Goal: Task Accomplishment & Management: Manage account settings

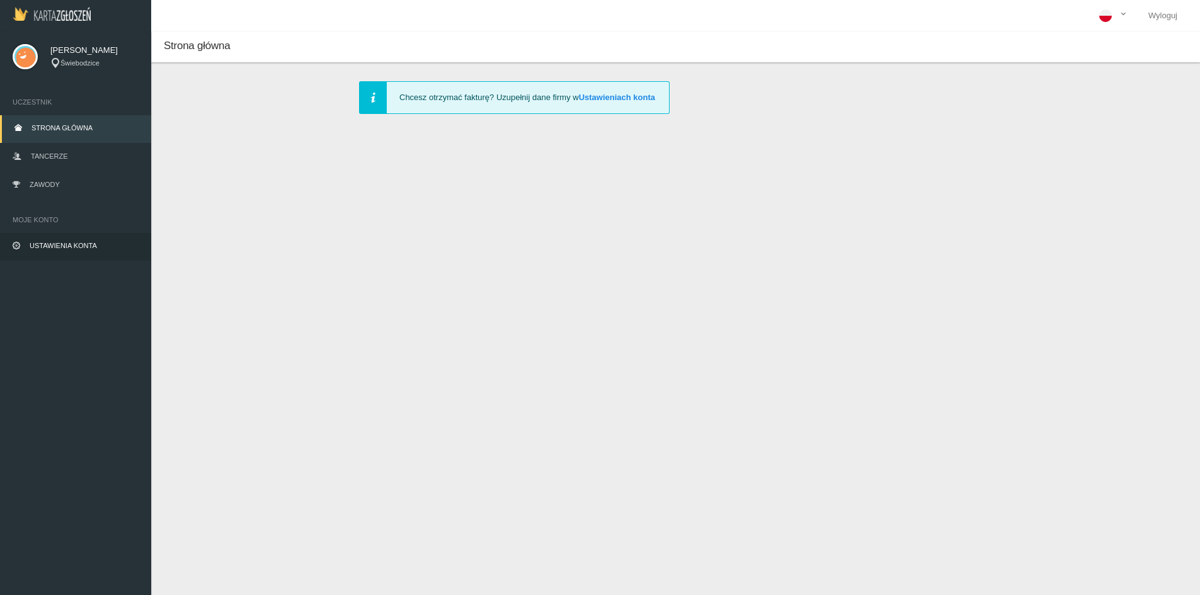
click at [96, 246] on span "Ustawienia konta" at bounding box center [63, 246] width 67 height 8
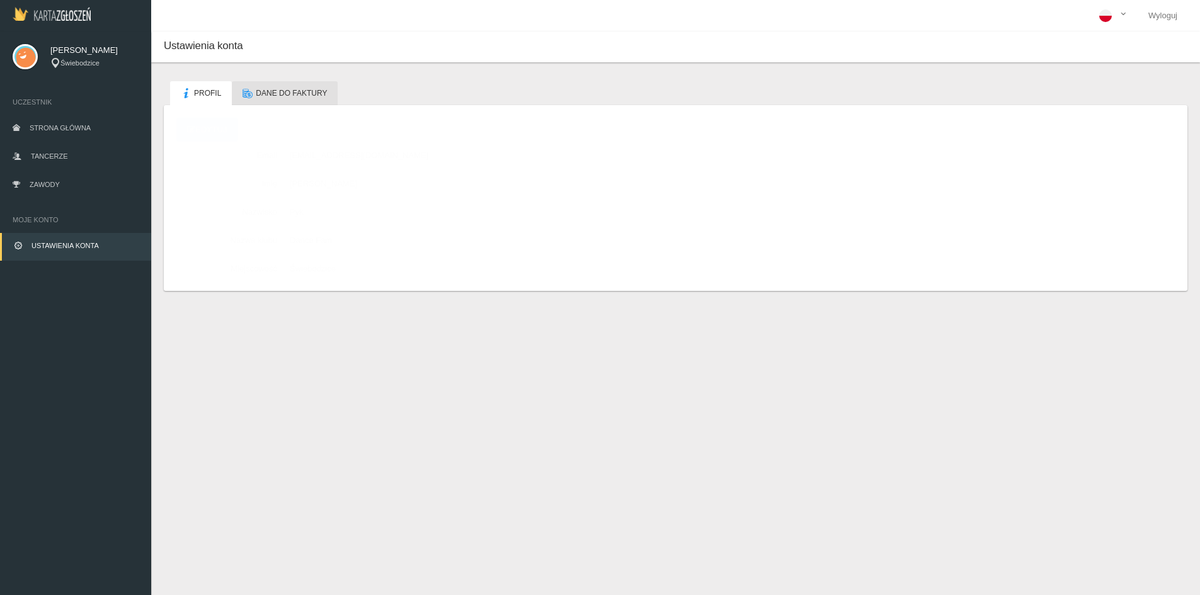
click at [293, 88] on link "Dane do faktury" at bounding box center [285, 93] width 106 height 24
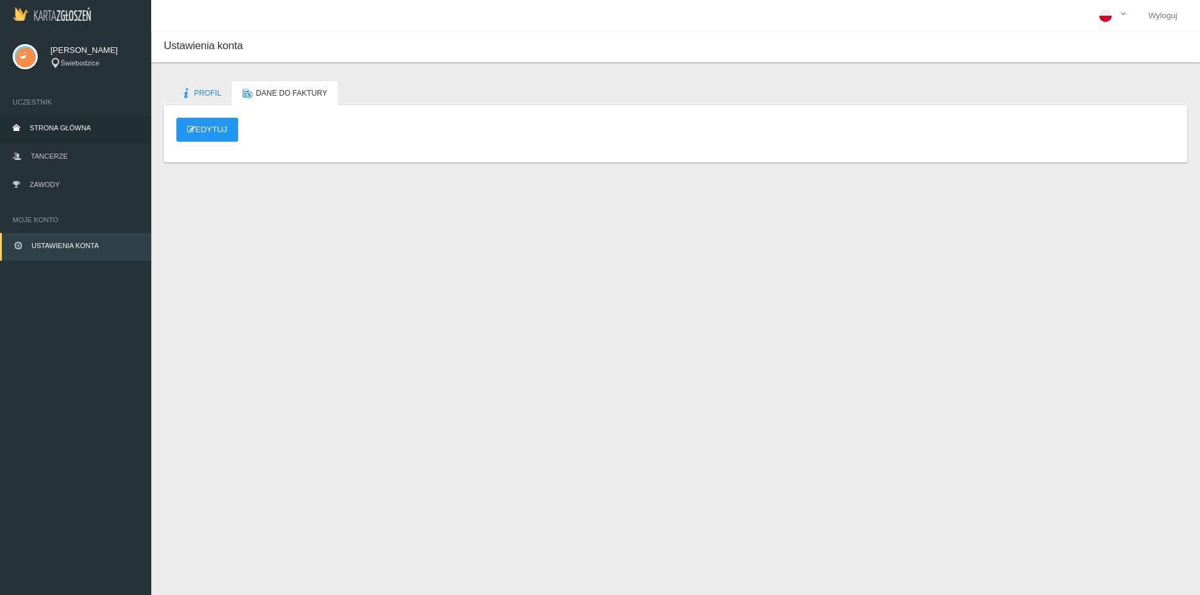
click at [72, 127] on span "Strona główna" at bounding box center [60, 128] width 61 height 8
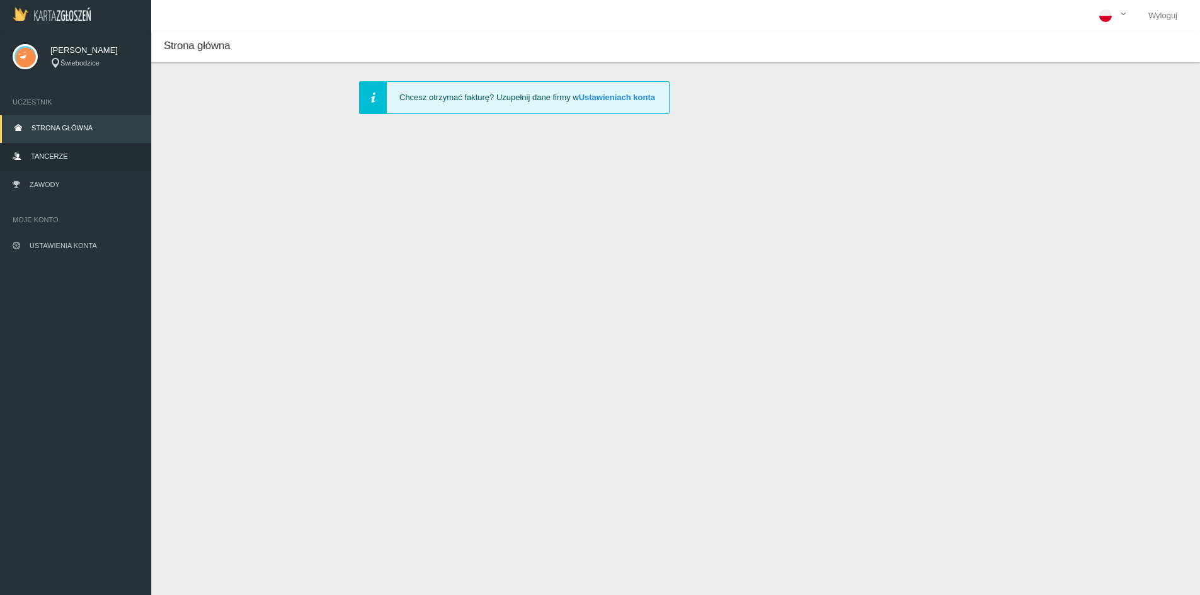
click at [79, 148] on link "Tancerze" at bounding box center [75, 158] width 151 height 28
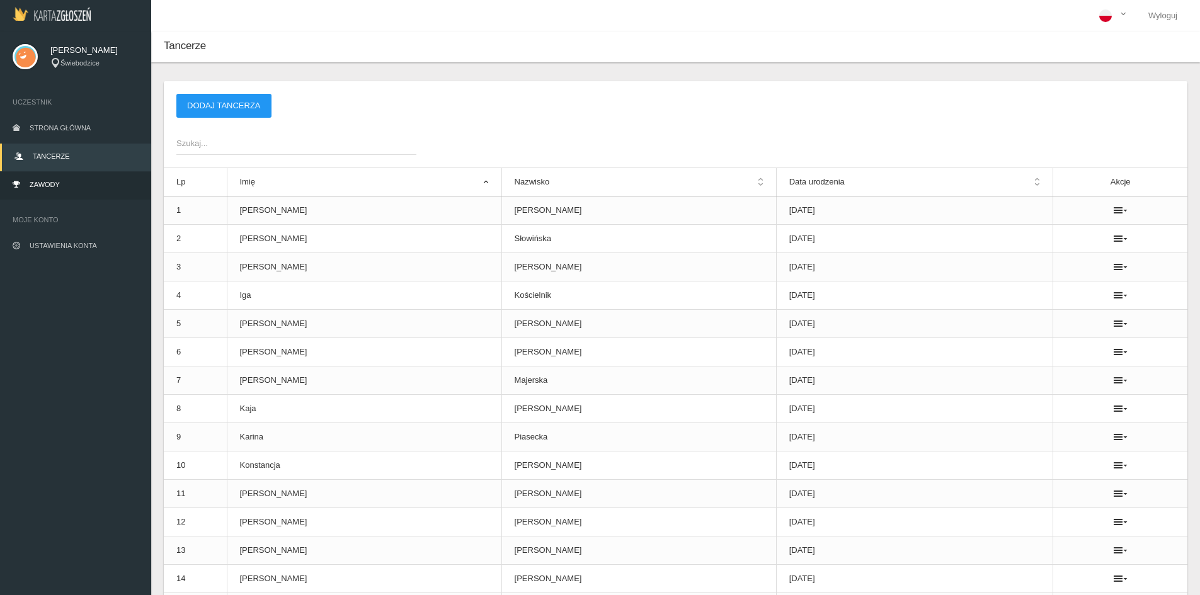
click at [50, 189] on link "Zawody" at bounding box center [75, 186] width 151 height 28
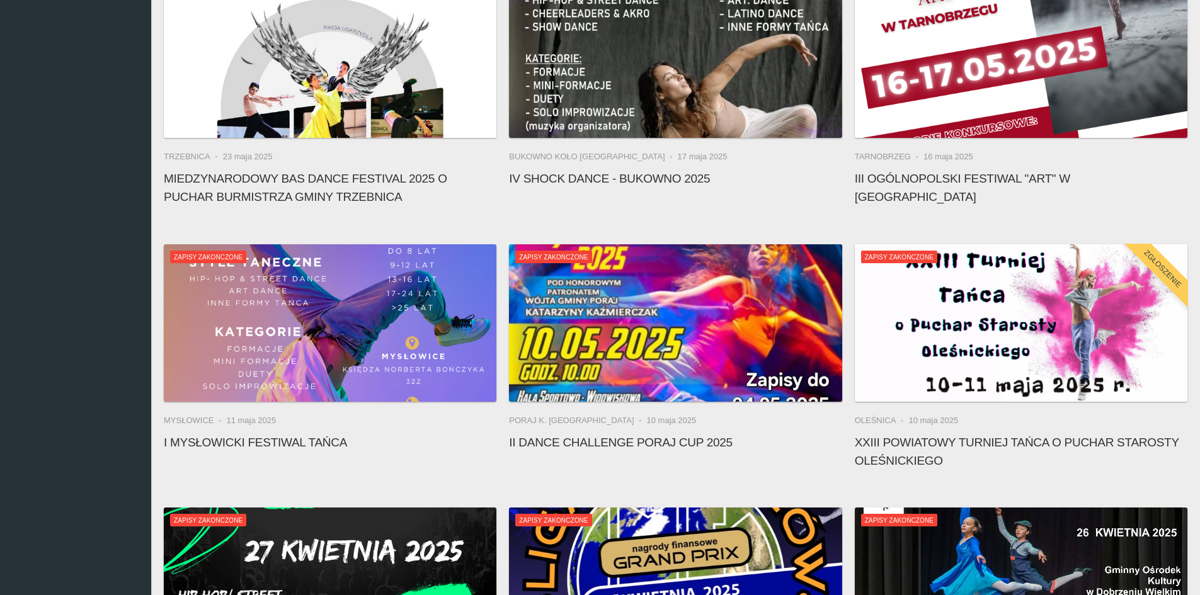
scroll to position [2563, 0]
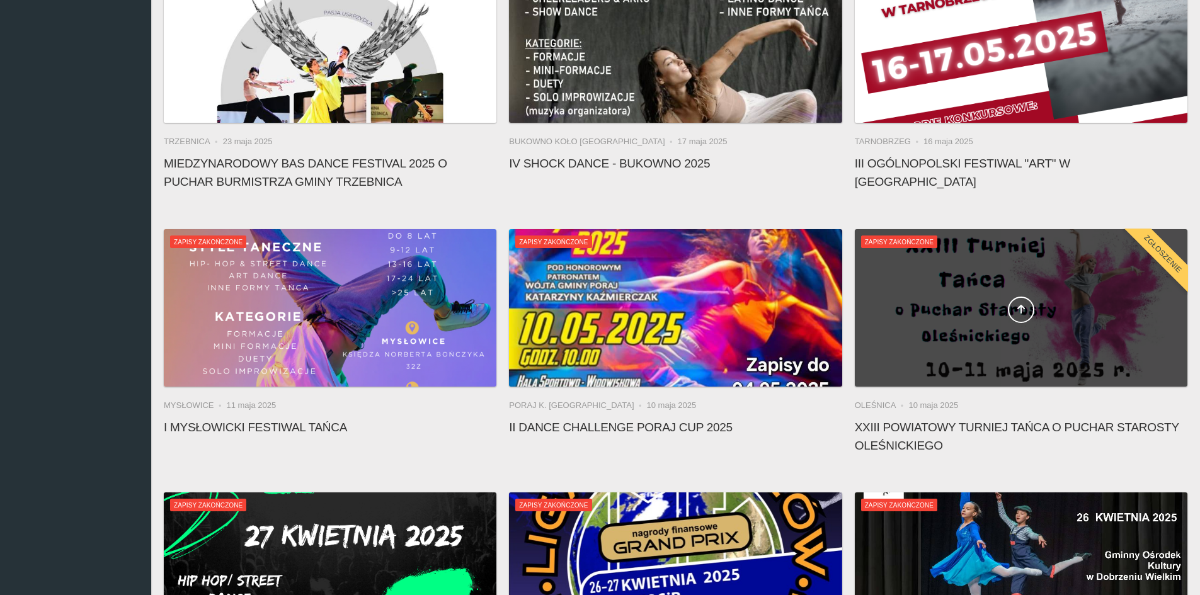
click at [969, 279] on div at bounding box center [1021, 307] width 333 height 157
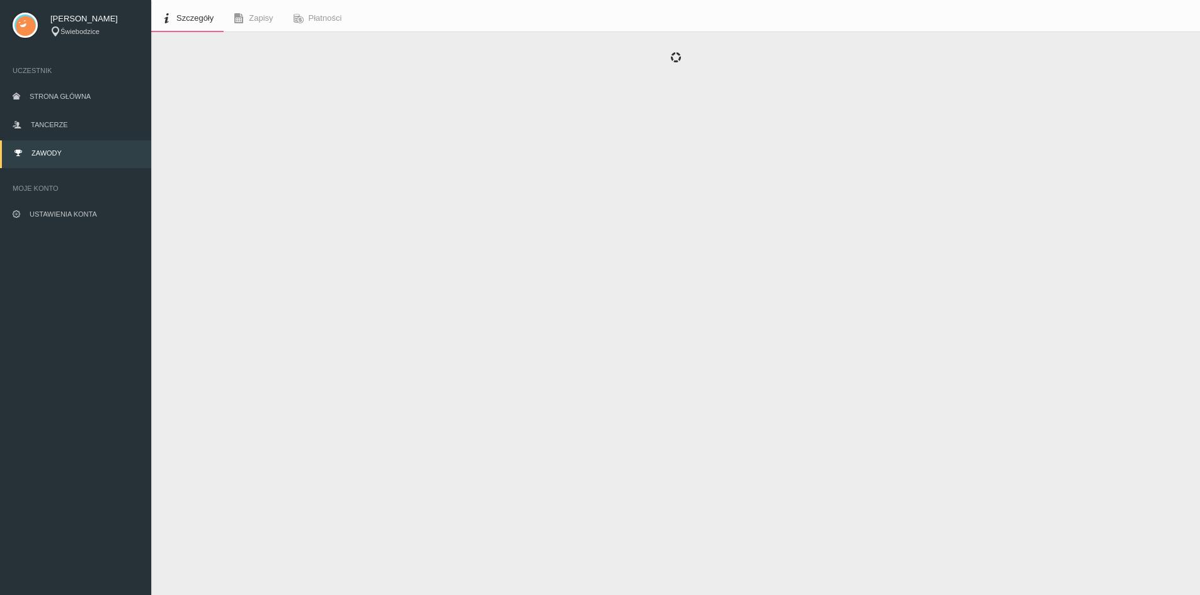
scroll to position [31, 0]
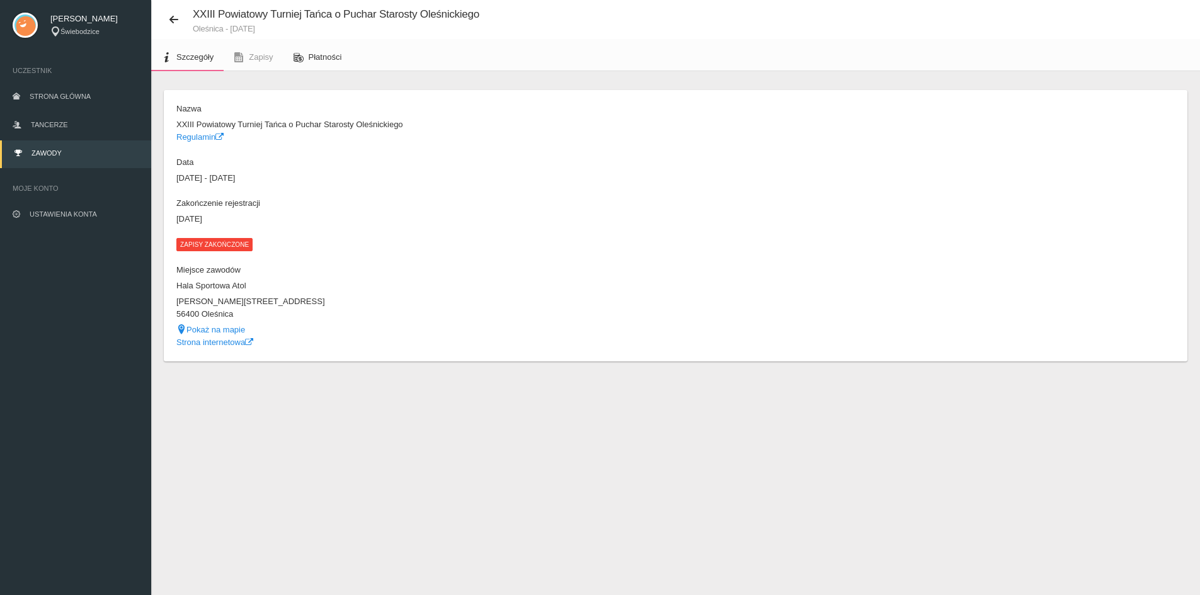
click at [346, 57] on link "Płatności" at bounding box center [317, 57] width 69 height 28
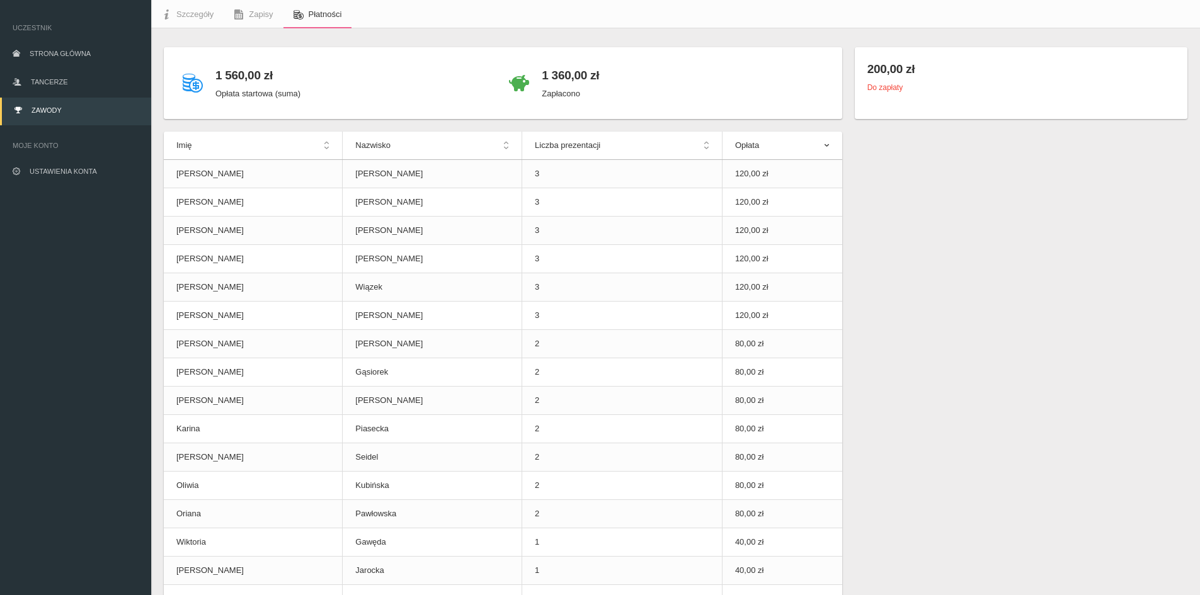
scroll to position [52, 0]
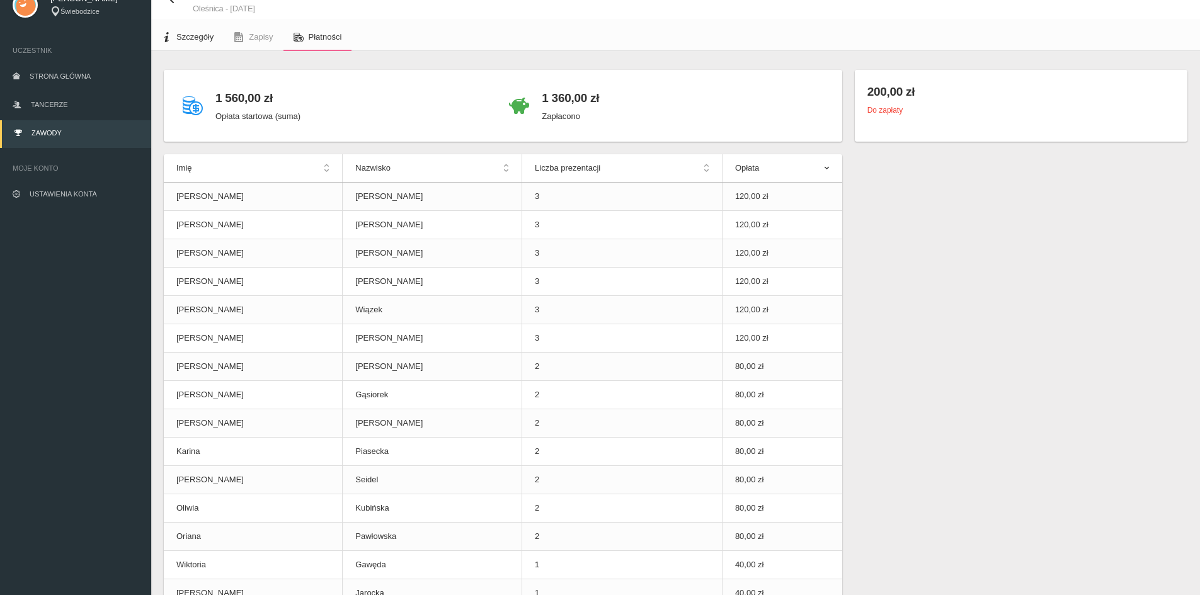
click at [195, 37] on span "Szczegóły" at bounding box center [194, 36] width 37 height 9
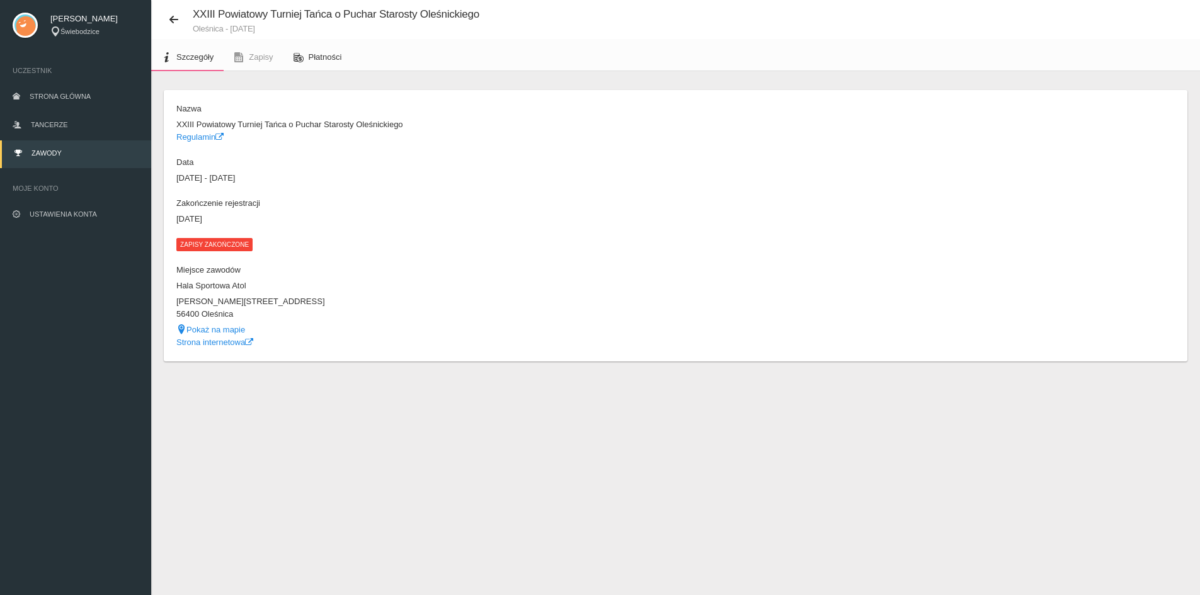
click at [314, 61] on span "Płatności" at bounding box center [325, 56] width 33 height 9
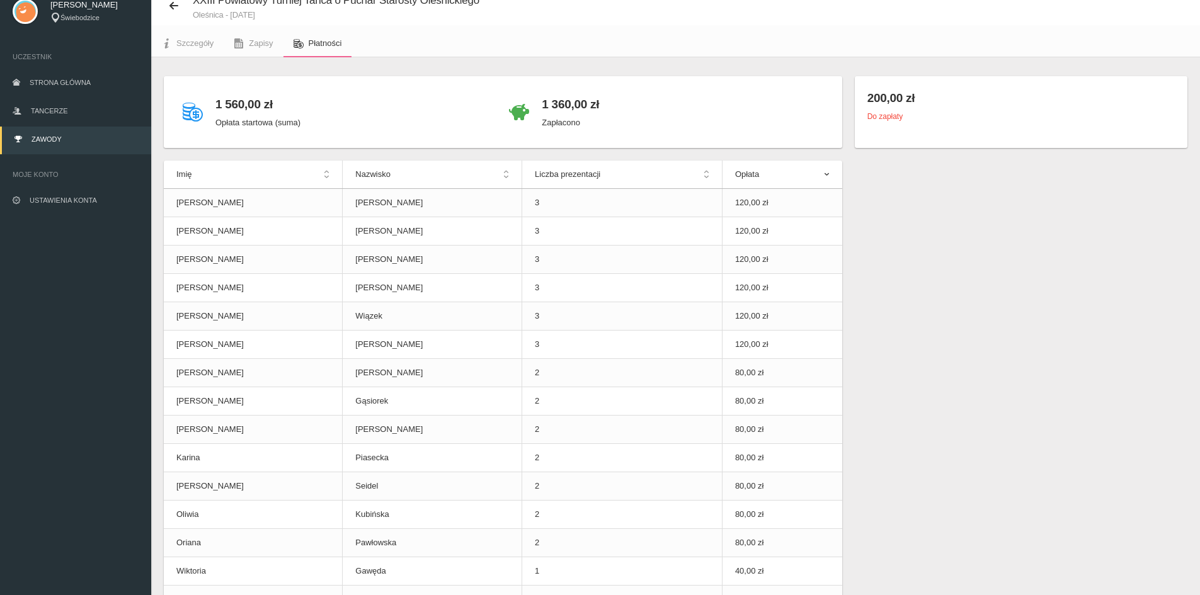
scroll to position [3, 0]
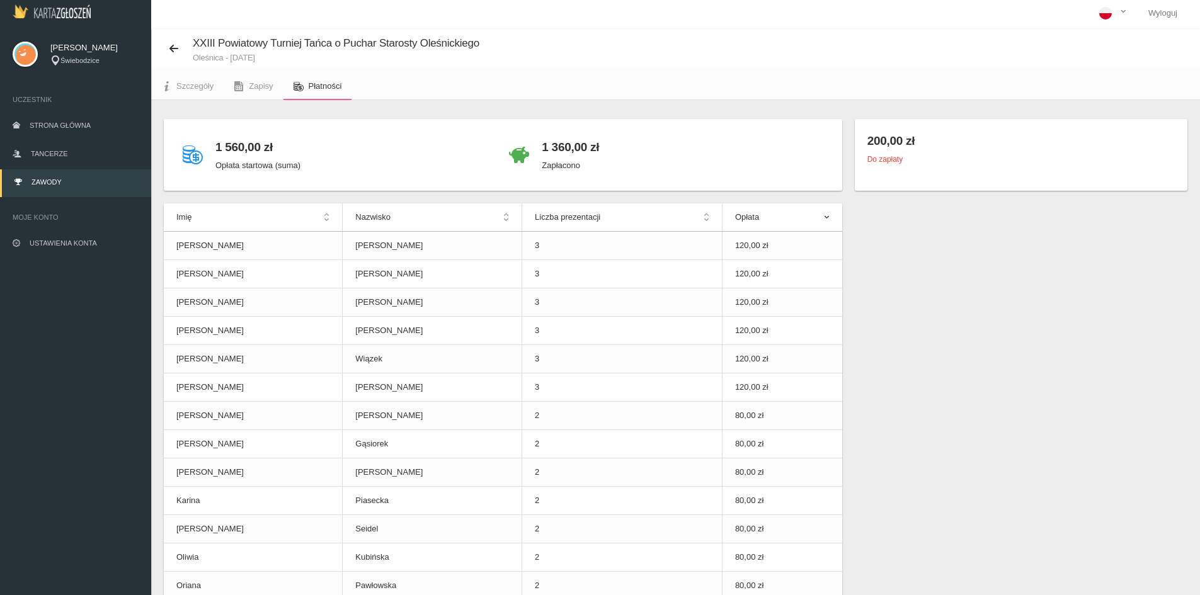
click at [1053, 367] on div "1 560,00 zł Opłata startowa (suma) 1 360,00 zł Zapłacono Imię Nazwisko Liczba p…" at bounding box center [675, 464] width 1036 height 691
click at [186, 85] on span "Szczegóły" at bounding box center [194, 85] width 37 height 9
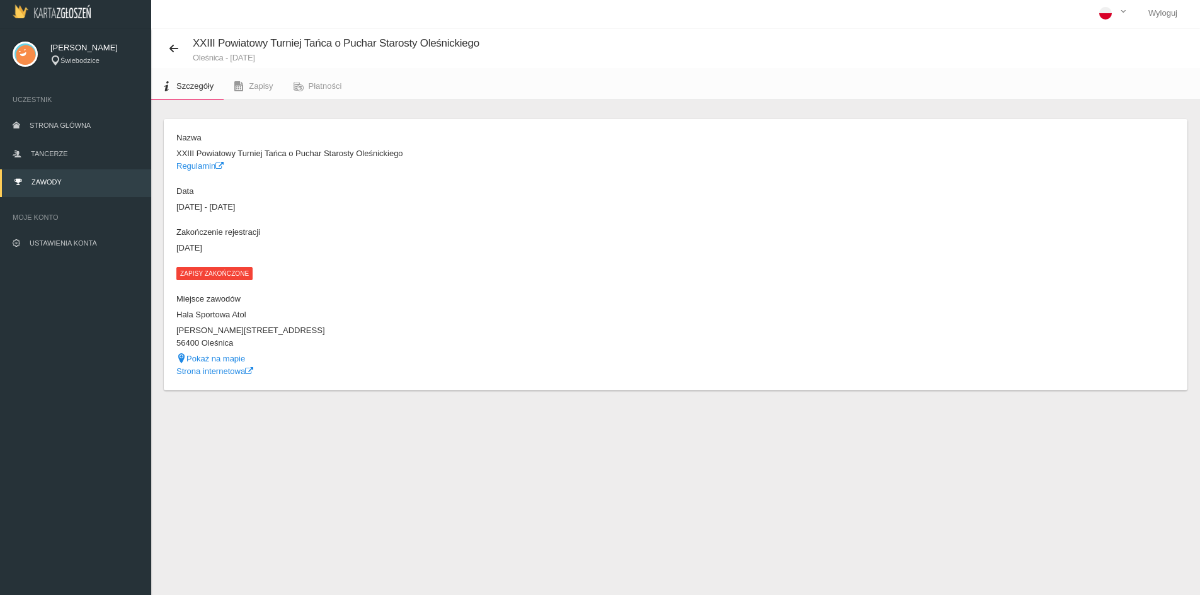
scroll to position [31, 0]
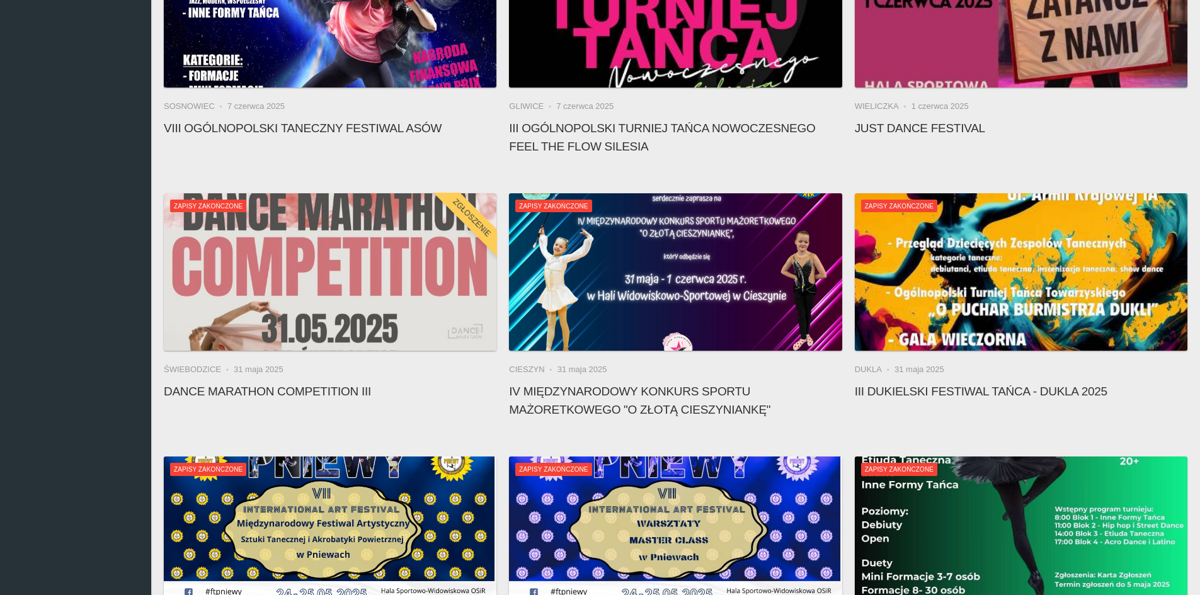
scroll to position [1760, 0]
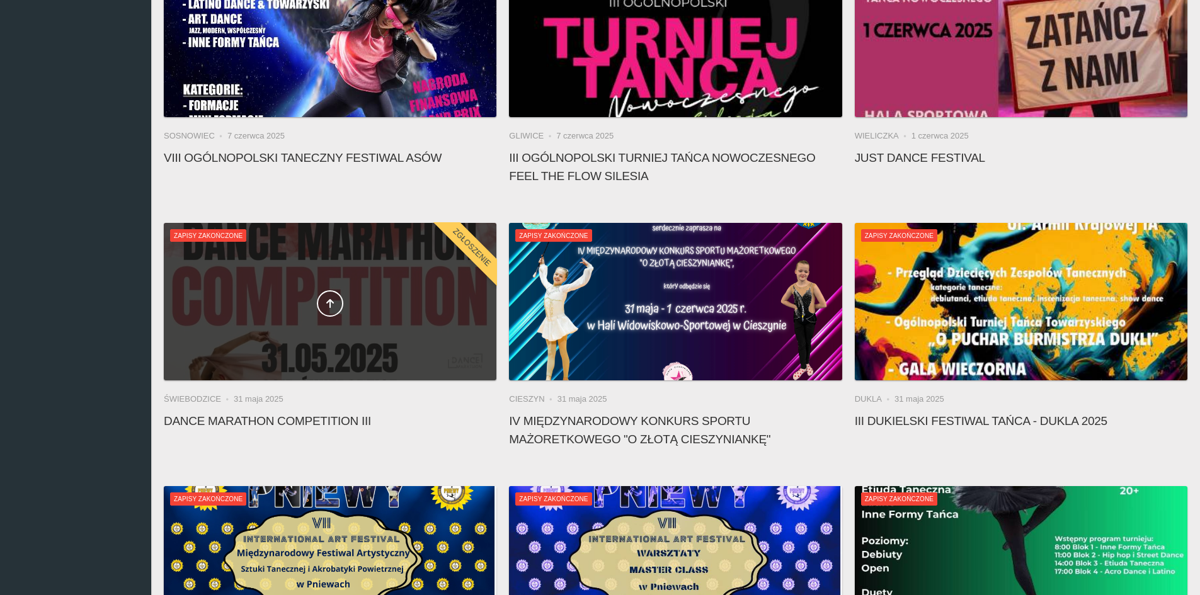
click at [419, 258] on div at bounding box center [330, 301] width 333 height 157
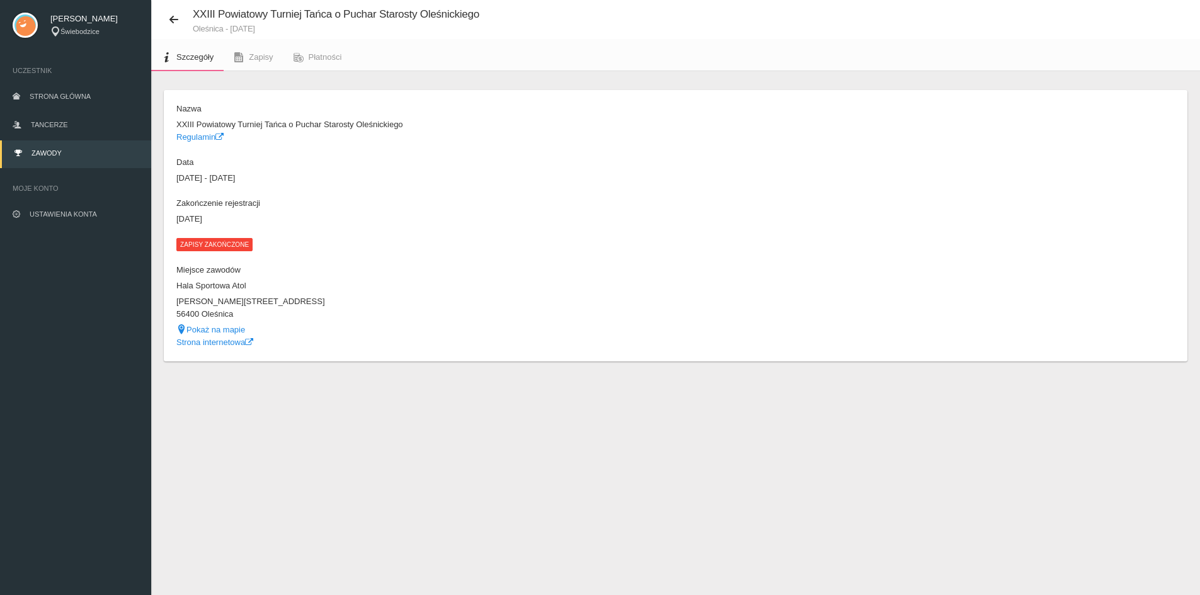
scroll to position [31, 0]
click at [305, 54] on link "Płatności" at bounding box center [317, 57] width 69 height 28
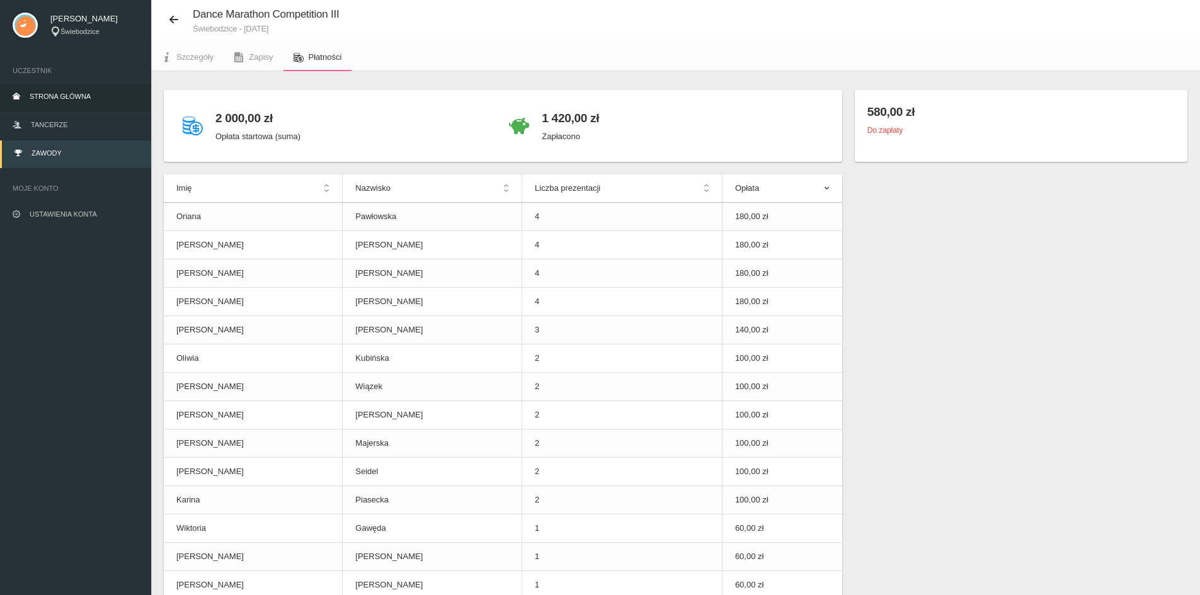
click at [77, 84] on link "Strona główna" at bounding box center [75, 98] width 151 height 28
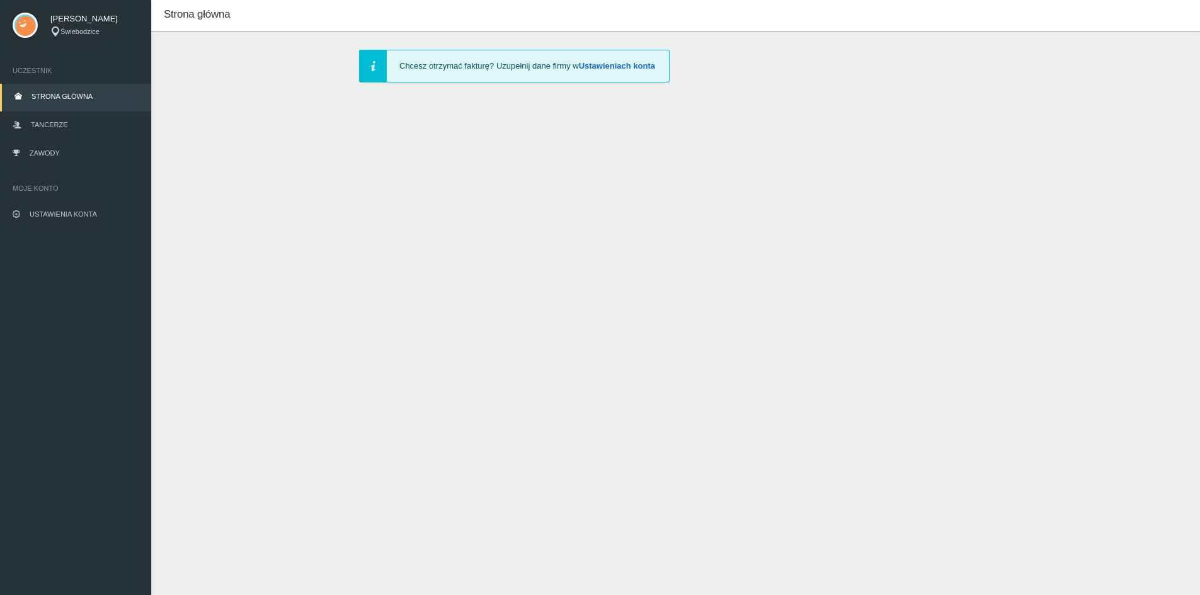
click at [589, 66] on link "Ustawieniach konta" at bounding box center [617, 65] width 76 height 9
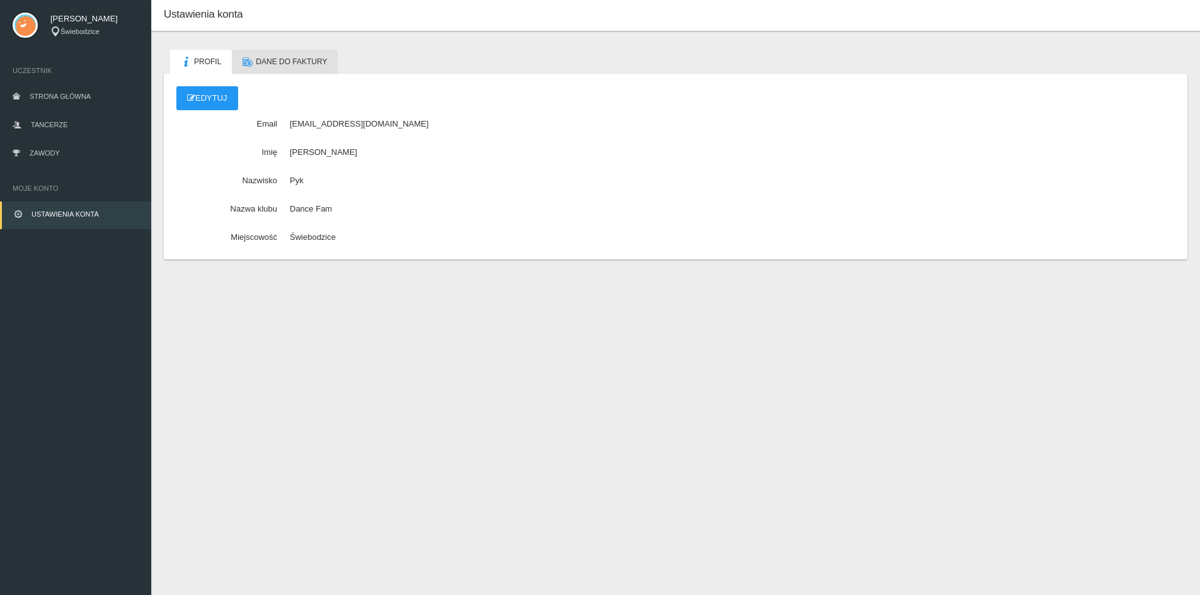
click at [299, 68] on link "Dane do faktury" at bounding box center [285, 62] width 106 height 24
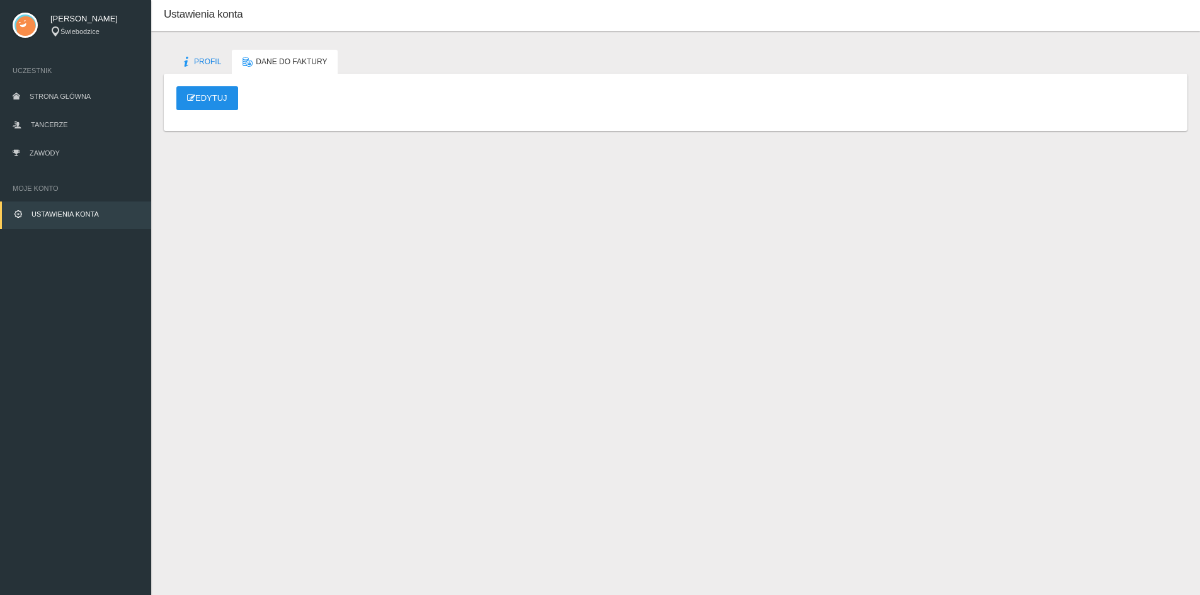
click at [232, 98] on link "Edytuj" at bounding box center [207, 98] width 62 height 24
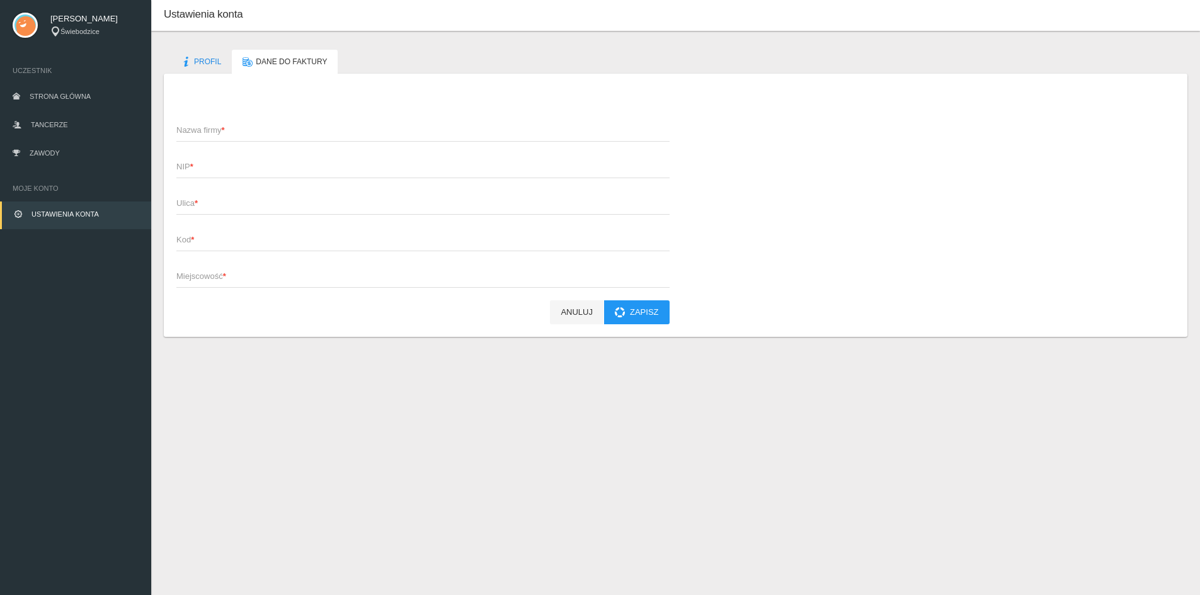
click at [229, 127] on span "Nazwa firmy *" at bounding box center [416, 130] width 480 height 13
click at [229, 127] on input "Nazwa firmy *" at bounding box center [422, 130] width 493 height 24
click at [204, 58] on span "Profil" at bounding box center [207, 61] width 27 height 9
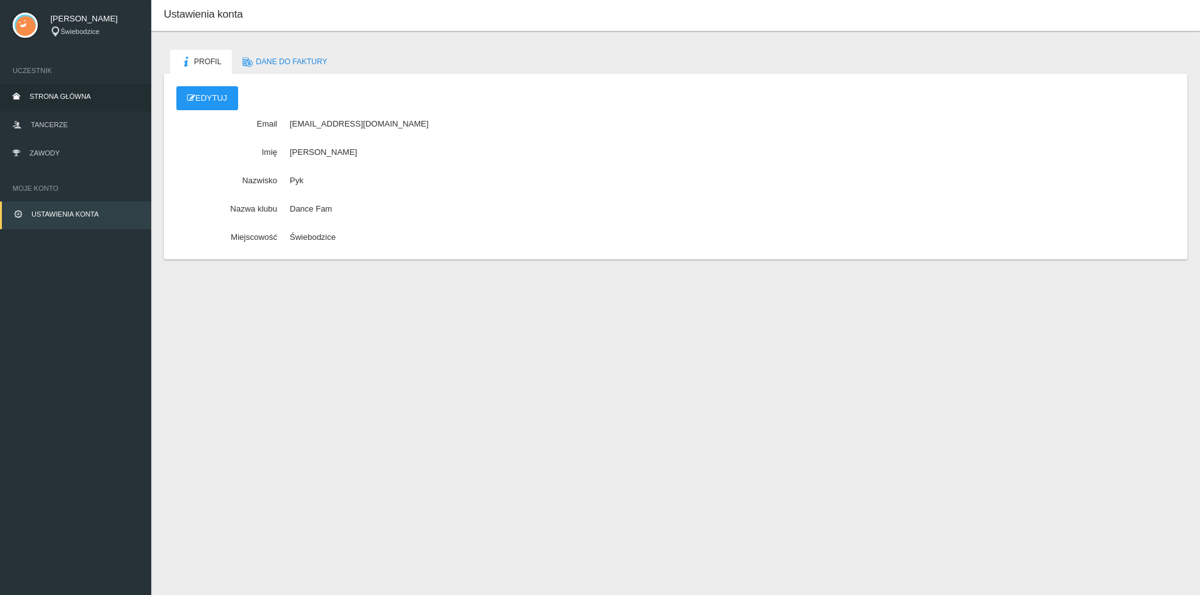
click at [69, 98] on span "Strona główna" at bounding box center [60, 97] width 61 height 8
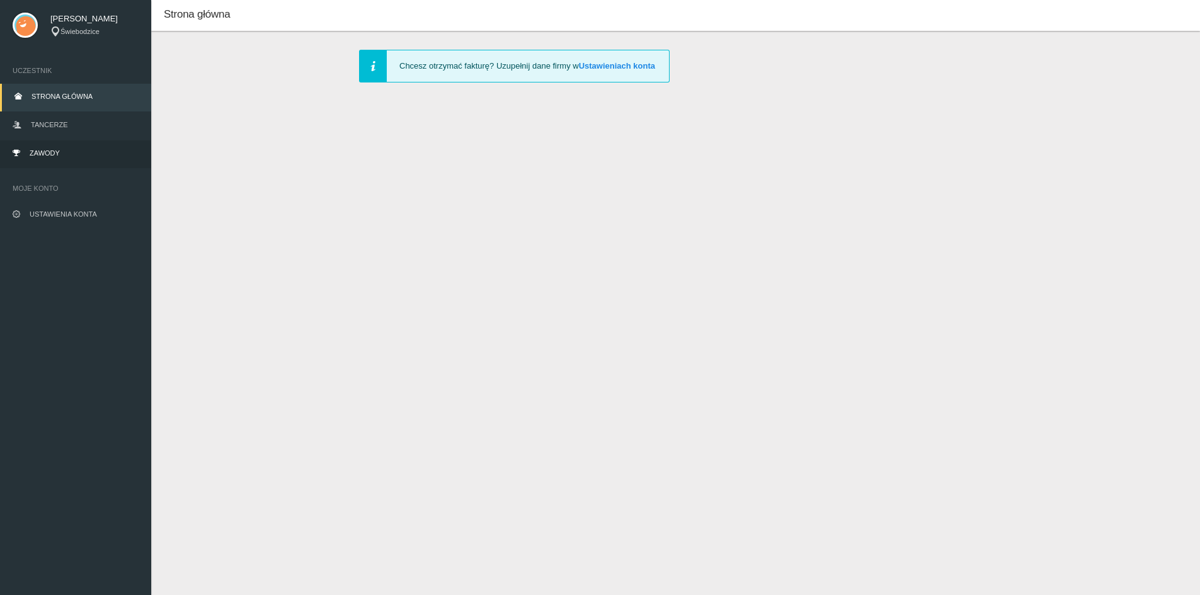
click at [76, 145] on link "Zawody" at bounding box center [75, 154] width 151 height 28
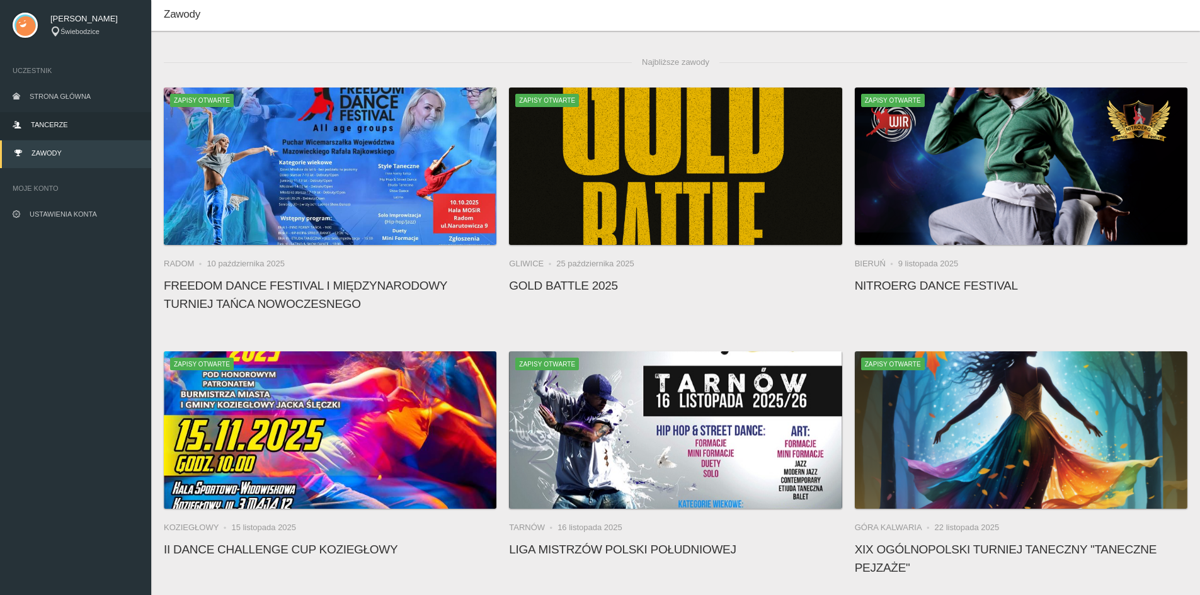
click at [60, 120] on link "Tancerze" at bounding box center [75, 126] width 151 height 28
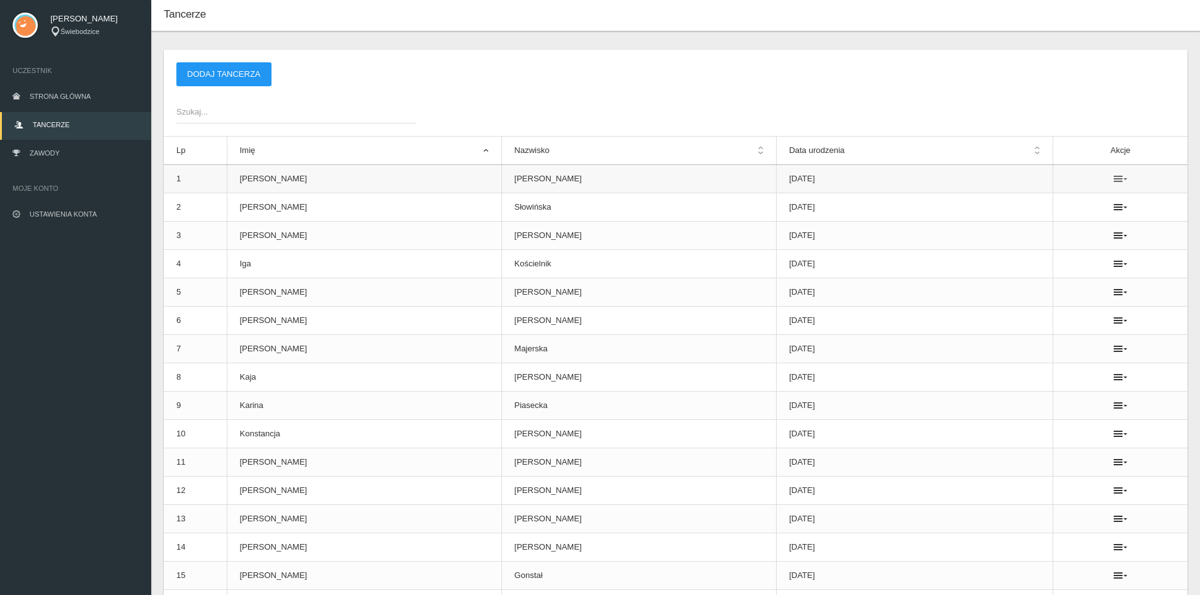
click at [1113, 177] on icon at bounding box center [1120, 179] width 14 height 10
click at [1122, 107] on div "Szukaj..." at bounding box center [675, 111] width 1011 height 24
click at [107, 223] on link "Ustawienia konta" at bounding box center [75, 216] width 151 height 28
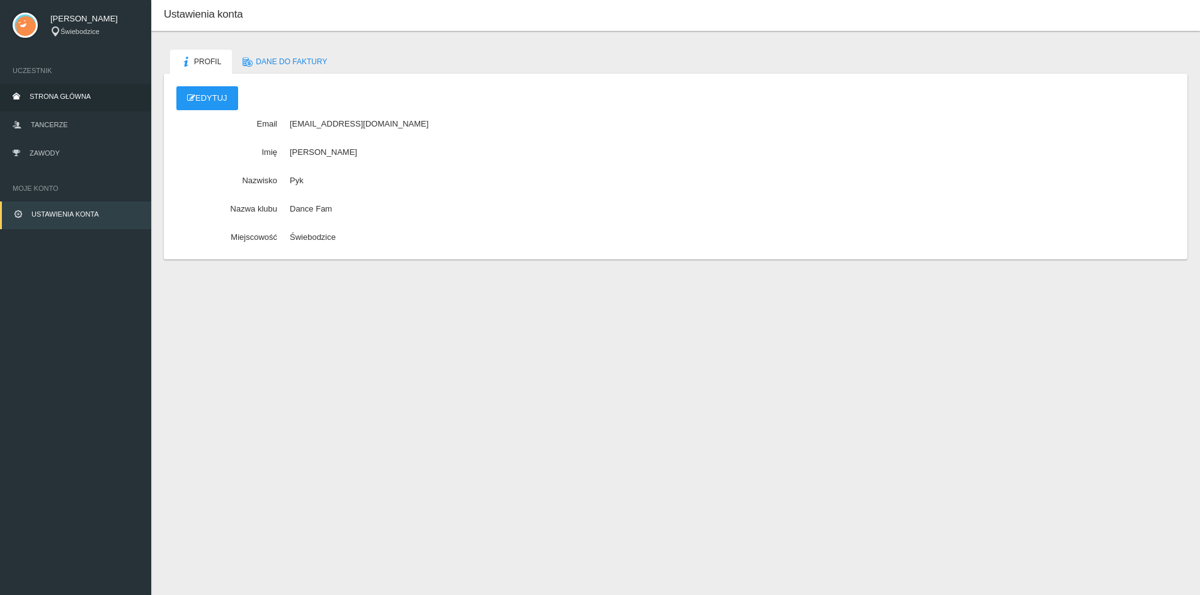
click at [81, 99] on span "Strona główna" at bounding box center [60, 97] width 61 height 8
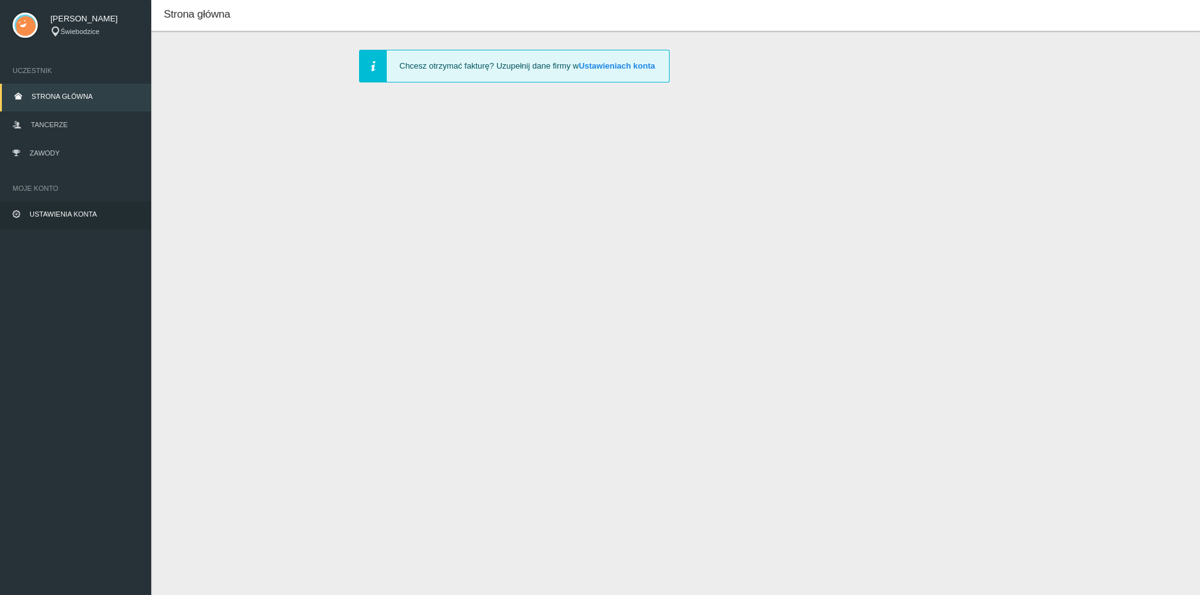
click at [65, 207] on link "Ustawienia konta" at bounding box center [75, 216] width 151 height 28
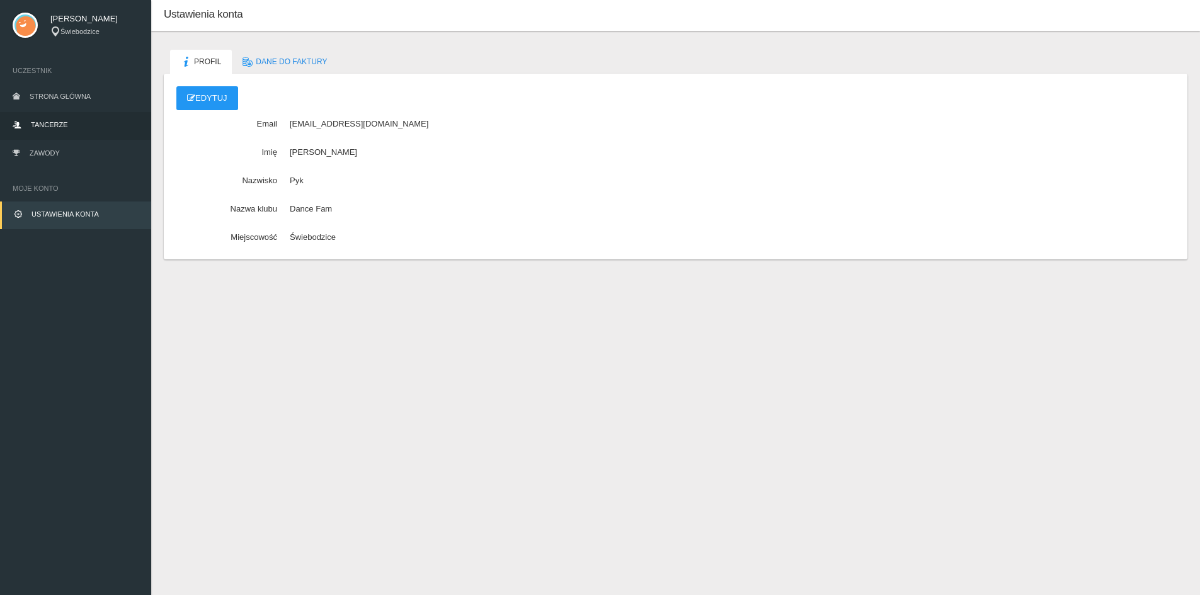
click at [67, 130] on link "Tancerze" at bounding box center [75, 126] width 151 height 28
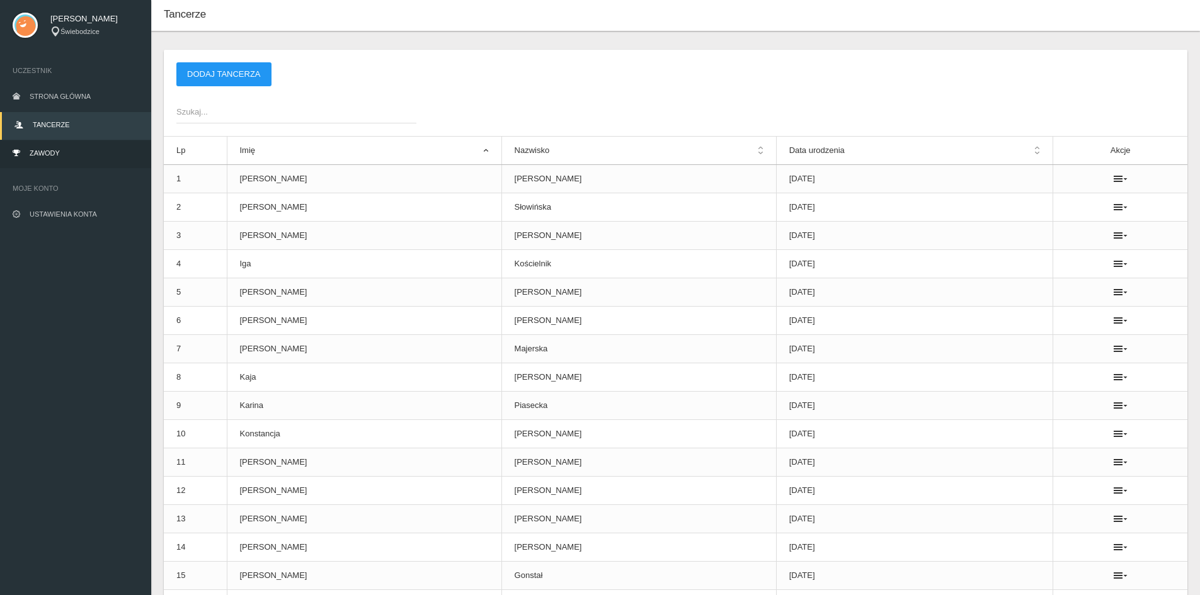
click at [64, 147] on link "Zawody" at bounding box center [75, 154] width 151 height 28
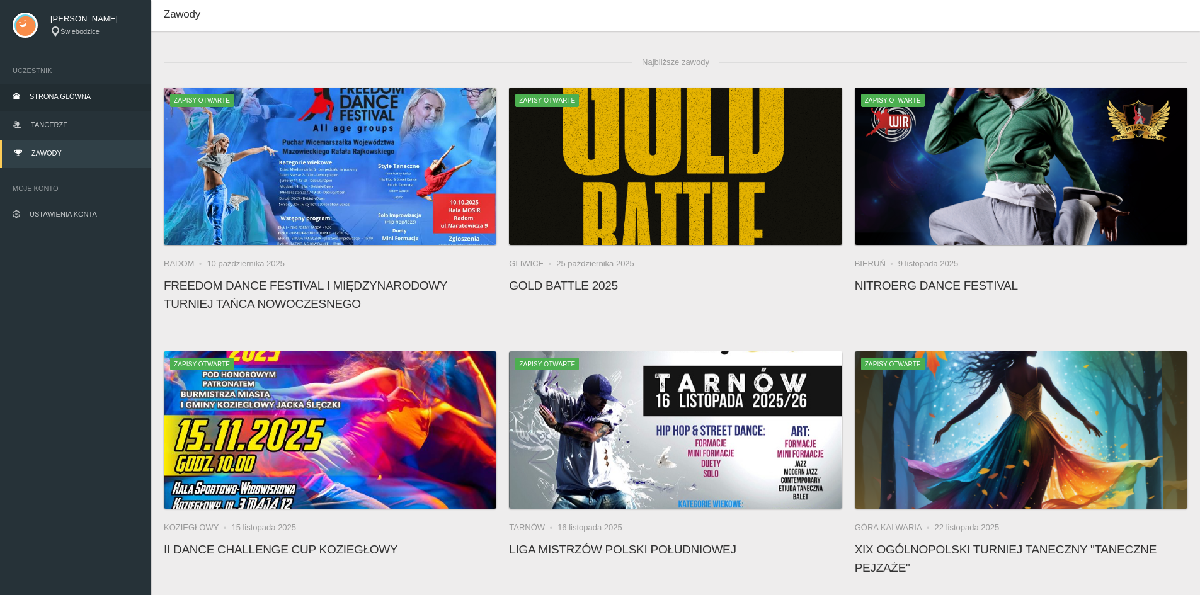
click at [62, 102] on link "Strona główna" at bounding box center [75, 98] width 151 height 28
